Goal: Transaction & Acquisition: Purchase product/service

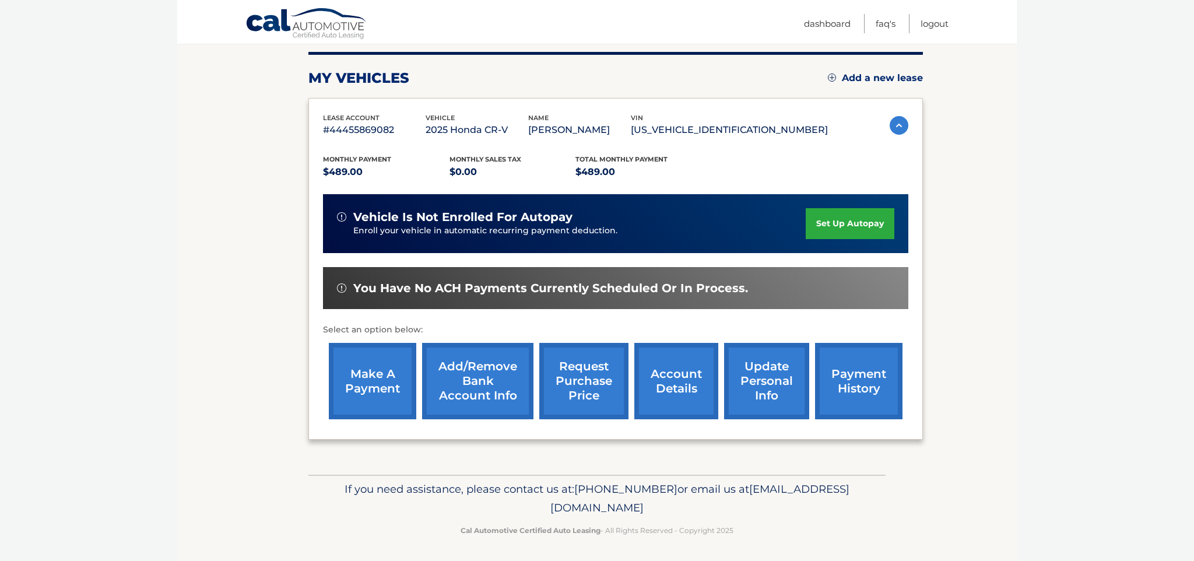
scroll to position [143, 0]
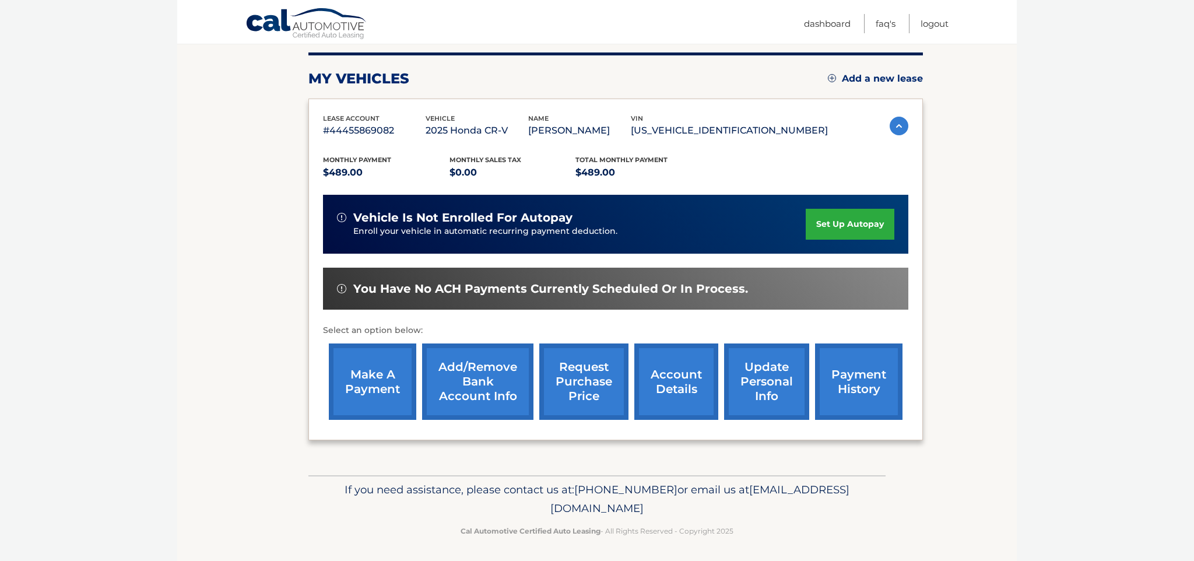
click at [368, 376] on link "make a payment" at bounding box center [372, 382] width 87 height 76
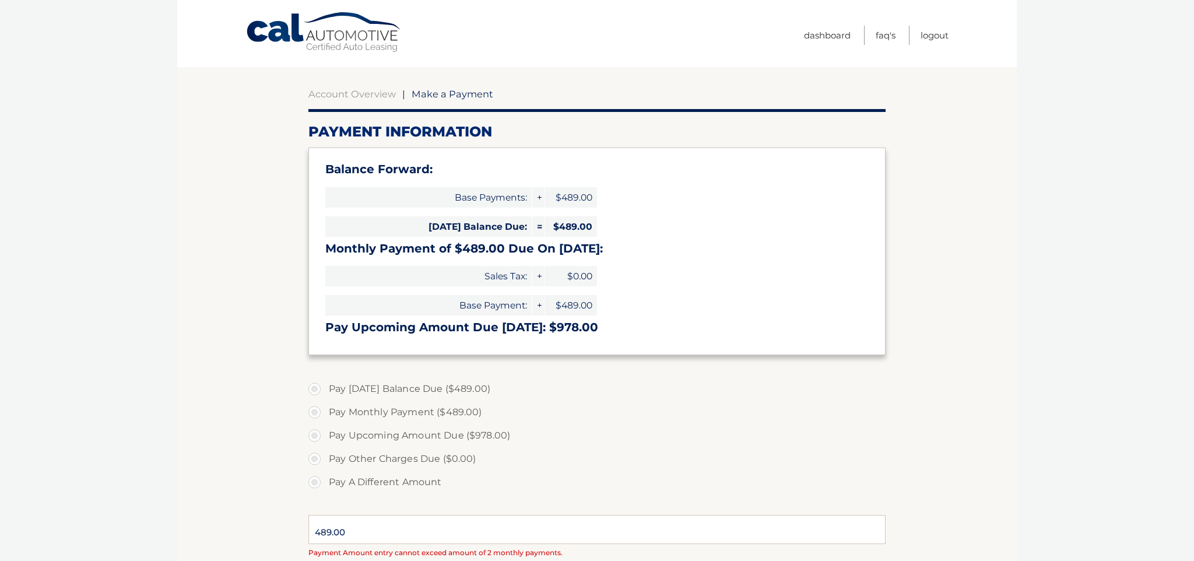
scroll to position [72, 0]
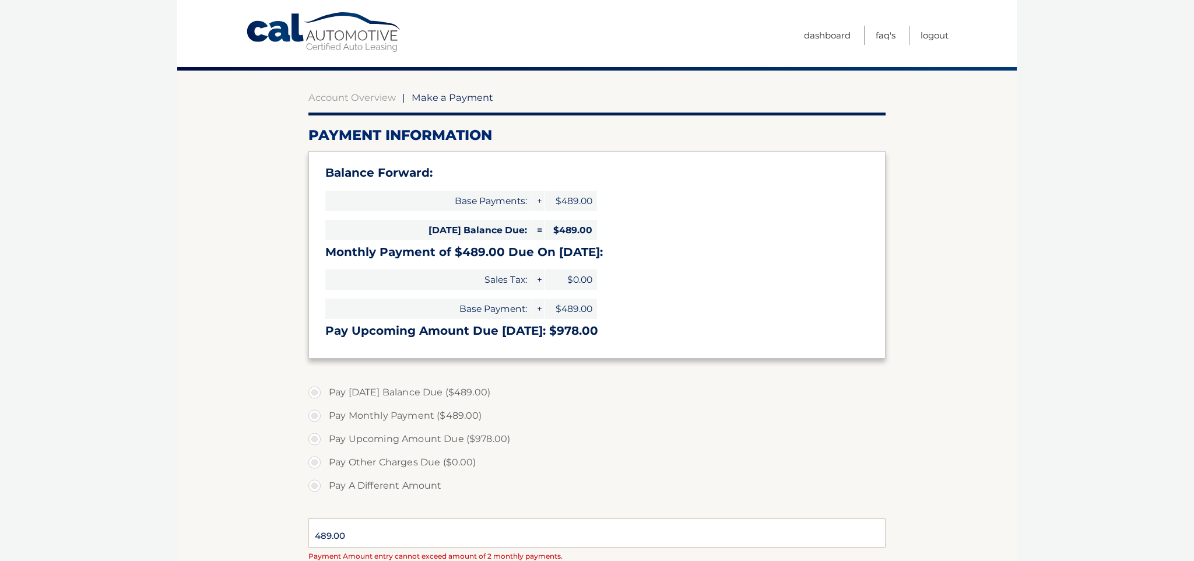
click at [315, 390] on label "Pay [DATE] Balance Due ($489.00)" at bounding box center [597, 392] width 577 height 23
click at [315, 390] on input "Pay [DATE] Balance Due ($489.00)" at bounding box center [319, 390] width 12 height 19
radio input "true"
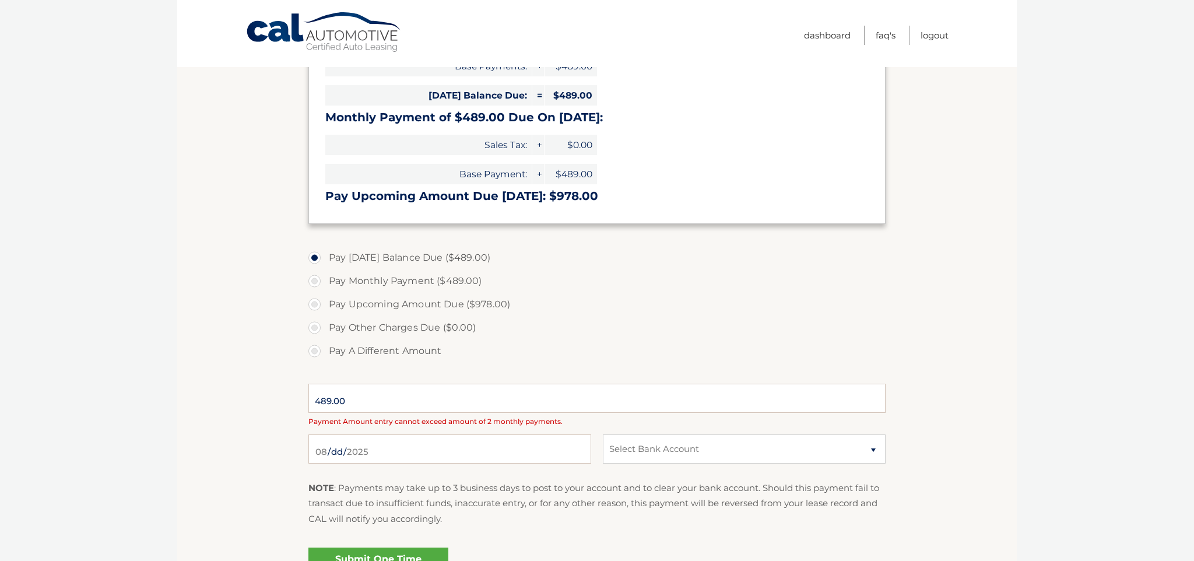
scroll to position [246, 0]
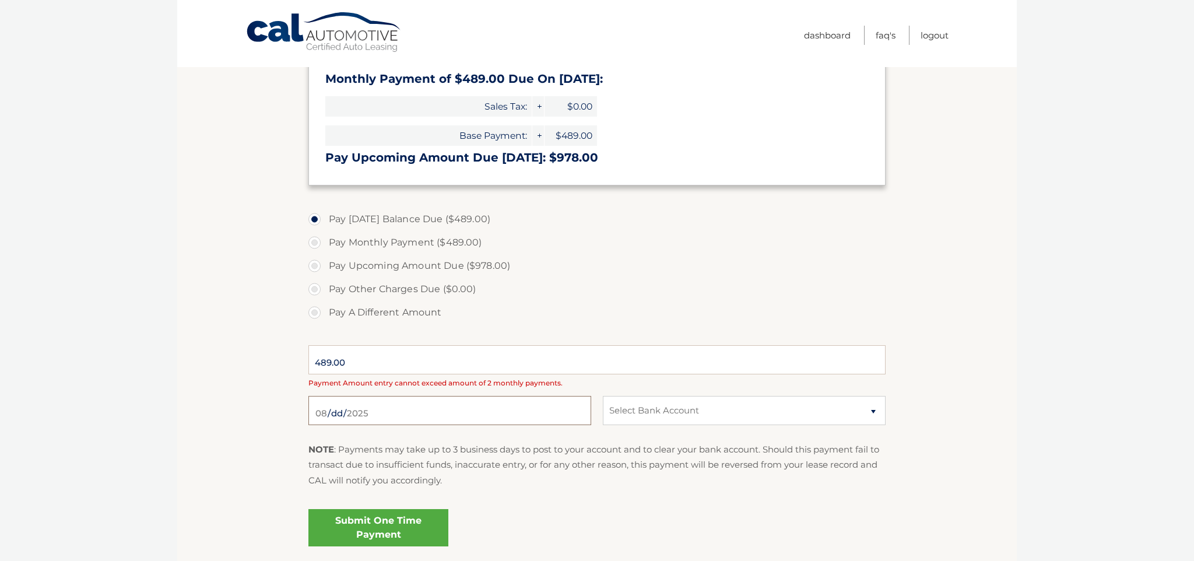
drag, startPoint x: 342, startPoint y: 414, endPoint x: 355, endPoint y: 416, distance: 13.0
click at [342, 414] on input "2025-08-12" at bounding box center [450, 410] width 283 height 29
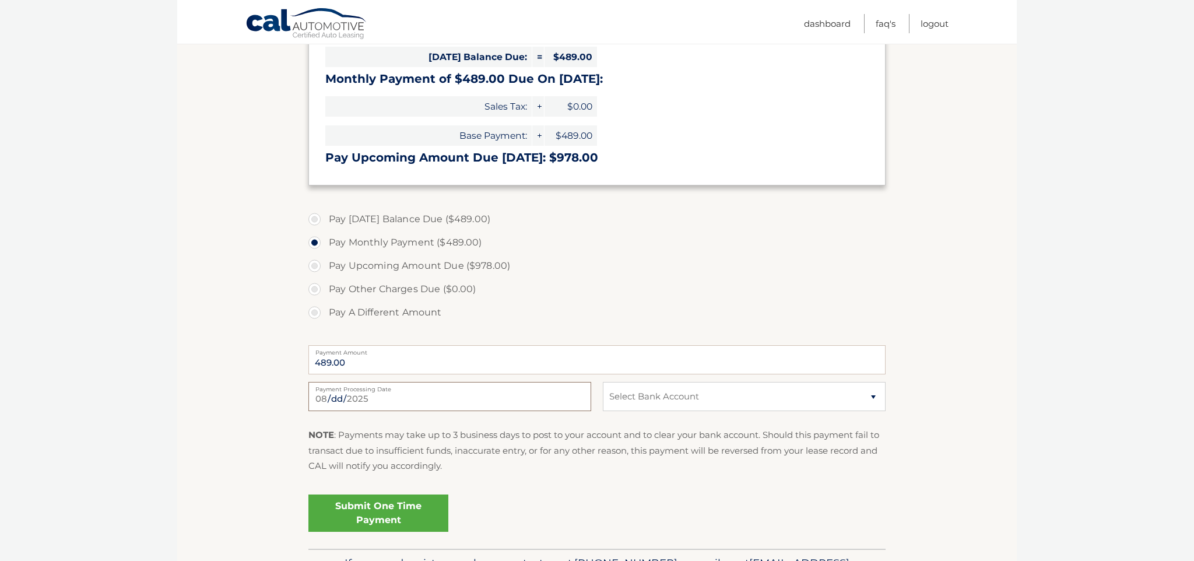
select select "YTNhOTkwNmEtODE2ZS00MTZhLTlmNzEtZTk4NWJiMTk4MDMz"
click at [509, 490] on div "Submit One Time Payment" at bounding box center [597, 511] width 577 height 42
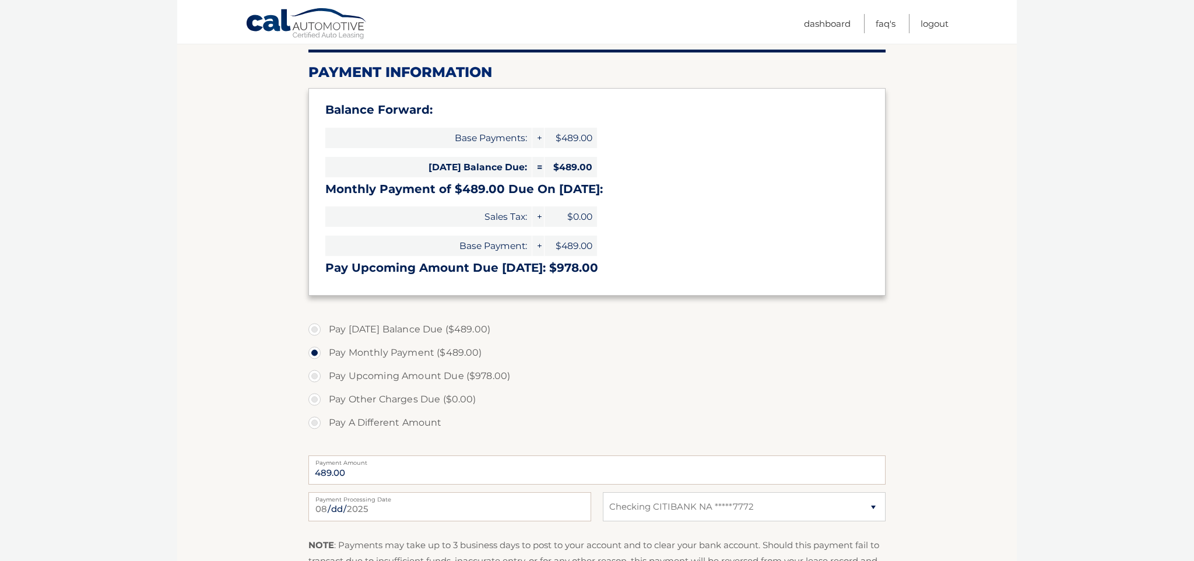
scroll to position [141, 0]
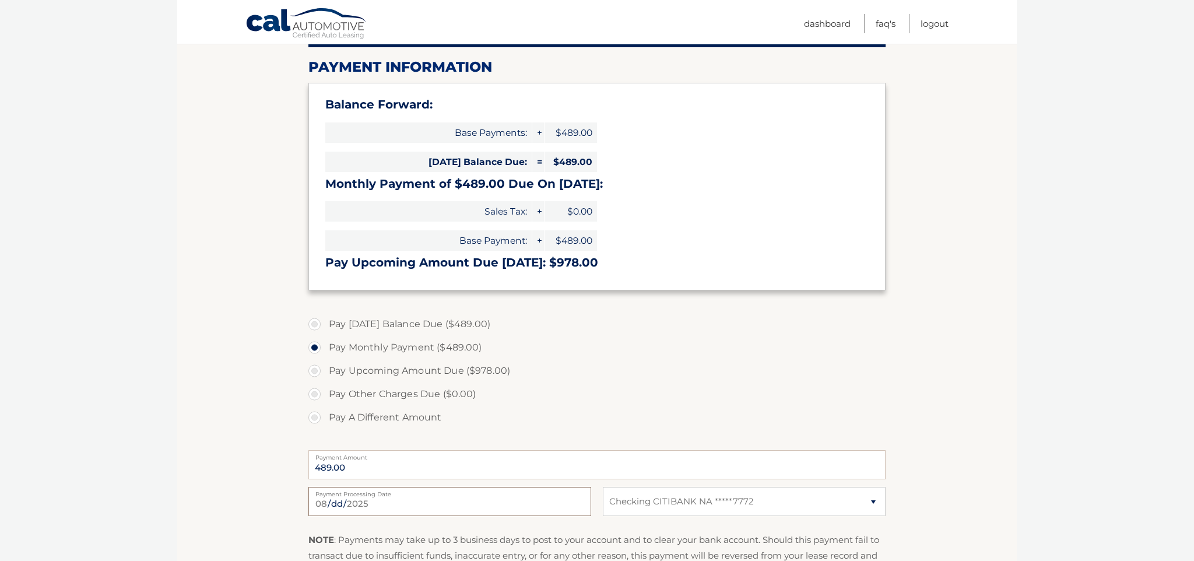
click at [342, 503] on input "2025-08-19" at bounding box center [450, 501] width 283 height 29
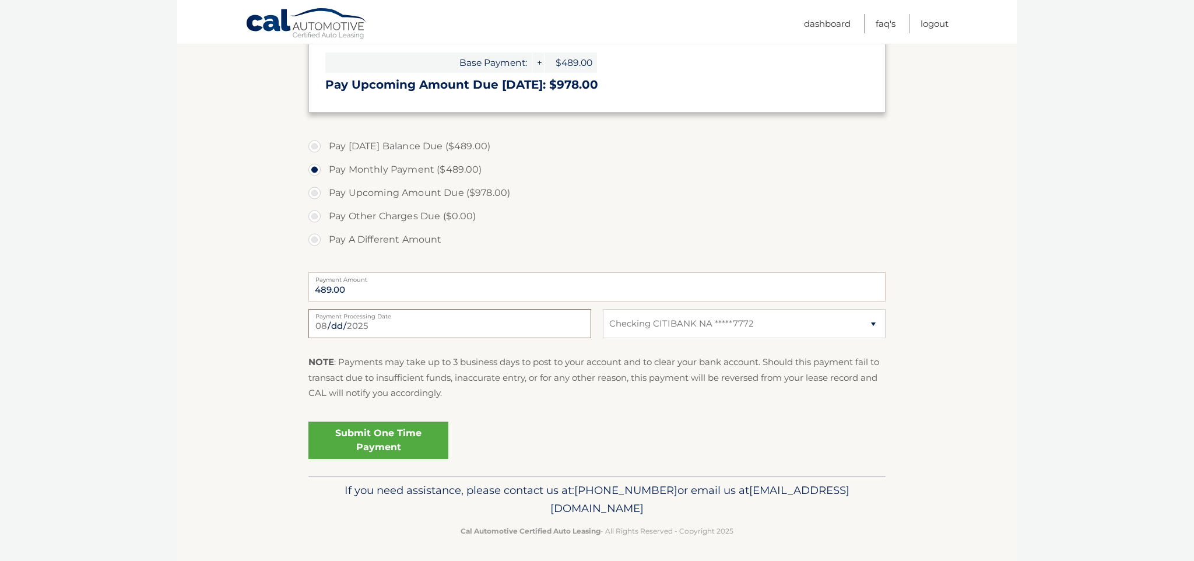
scroll to position [318, 0]
click at [354, 325] on input "2025-08-19" at bounding box center [450, 324] width 283 height 29
type input "2025-08-18"
click at [430, 404] on div "NOTE : Payments may take up to 3 business days to post to your account and to c…" at bounding box center [597, 382] width 577 height 55
click at [369, 435] on link "Submit One Time Payment" at bounding box center [379, 440] width 140 height 37
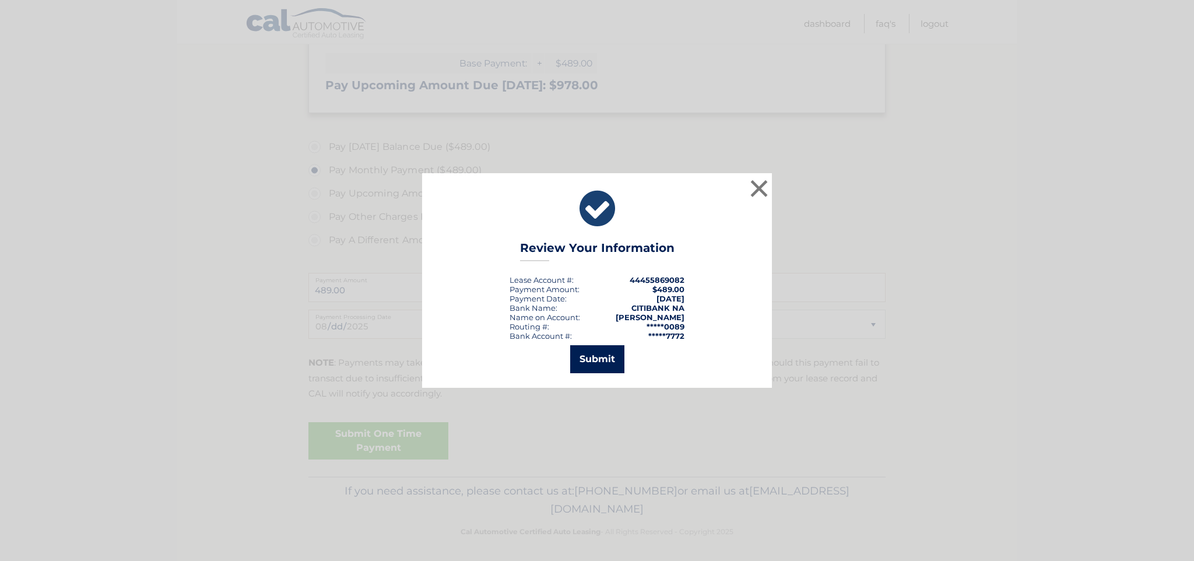
click at [598, 359] on button "Submit" at bounding box center [597, 359] width 54 height 28
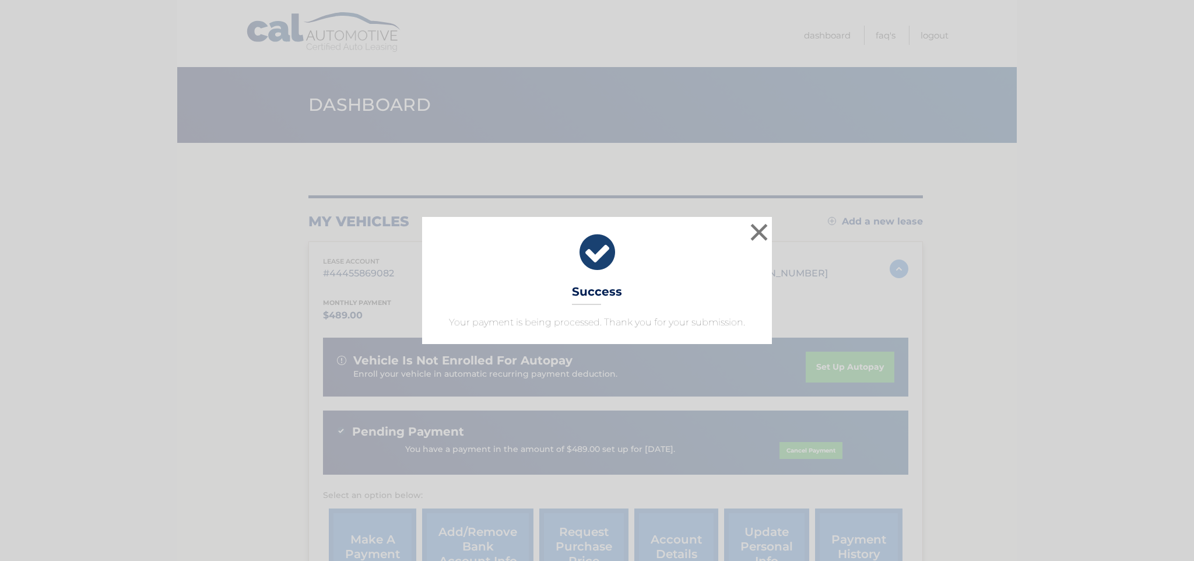
click at [757, 232] on button "×" at bounding box center [759, 231] width 23 height 23
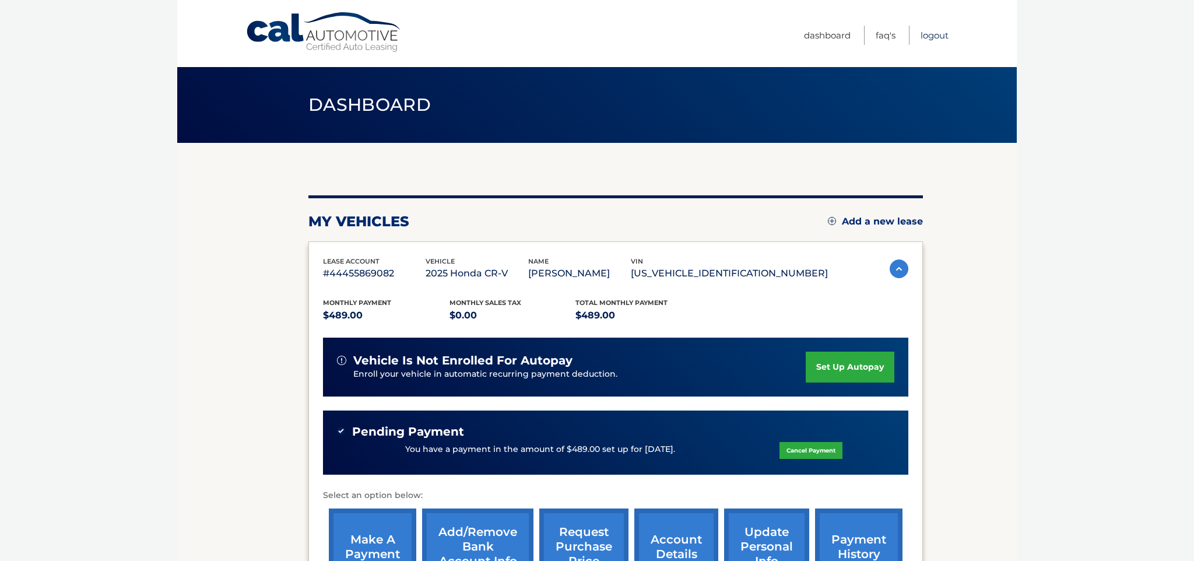
click at [935, 36] on link "Logout" at bounding box center [935, 35] width 28 height 19
